Goal: Information Seeking & Learning: Learn about a topic

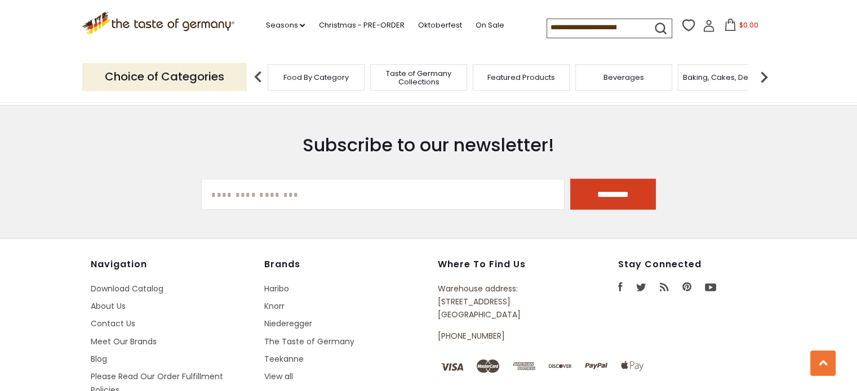
scroll to position [2816, 0]
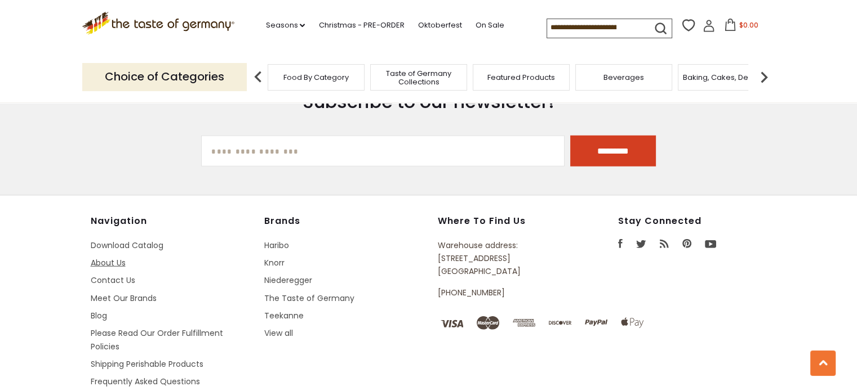
click at [117, 257] on link "About Us" at bounding box center [108, 262] width 35 height 11
